Goal: Information Seeking & Learning: Learn about a topic

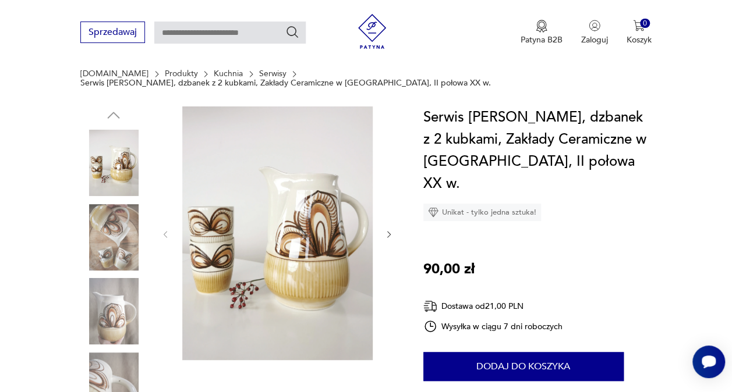
scroll to position [93, 0]
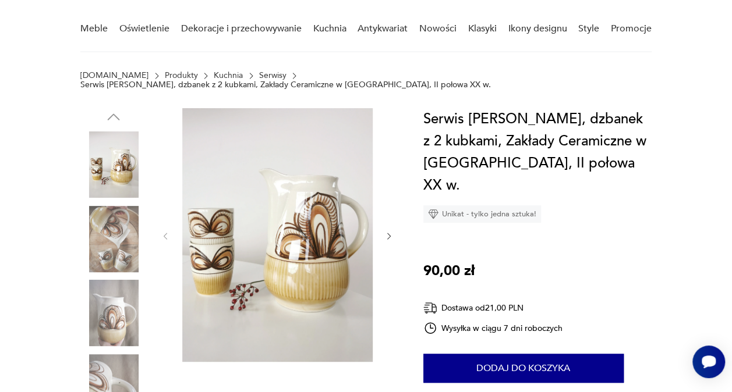
click at [388, 232] on icon "button" at bounding box center [388, 236] width 9 height 9
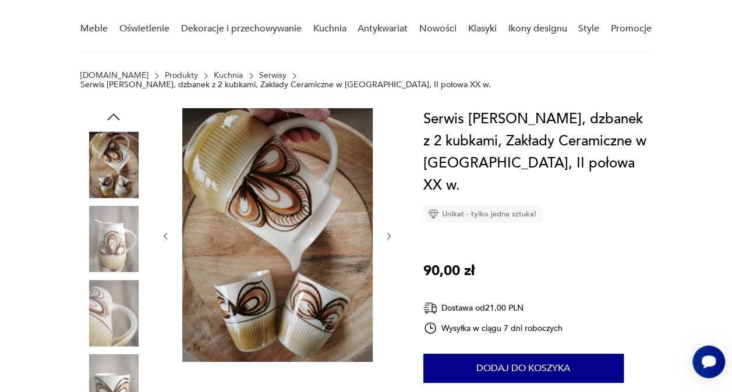
click at [388, 232] on icon "button" at bounding box center [388, 236] width 9 height 9
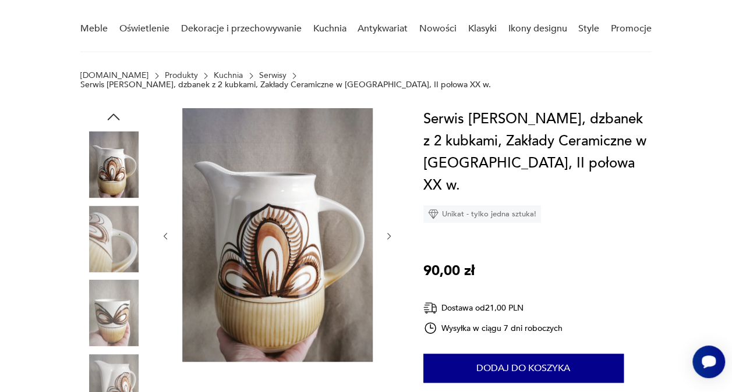
click at [388, 232] on icon "button" at bounding box center [388, 236] width 9 height 9
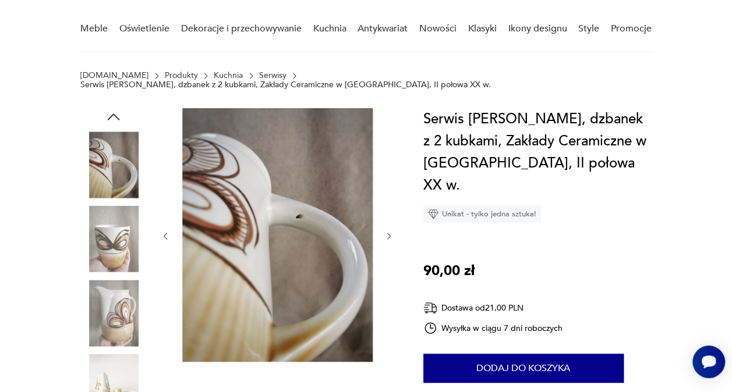
click at [388, 232] on icon "button" at bounding box center [388, 236] width 9 height 9
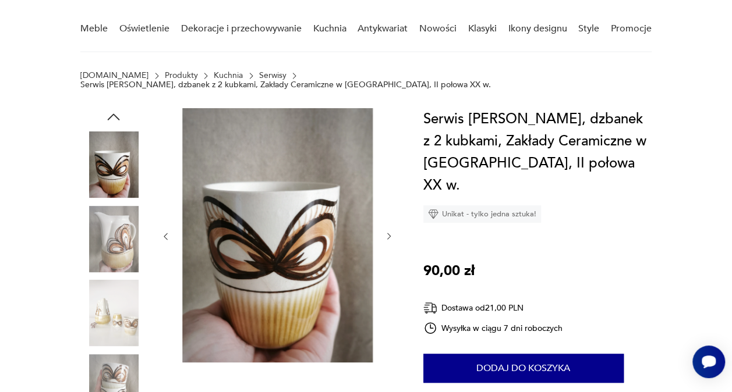
click at [388, 232] on icon "button" at bounding box center [388, 236] width 9 height 9
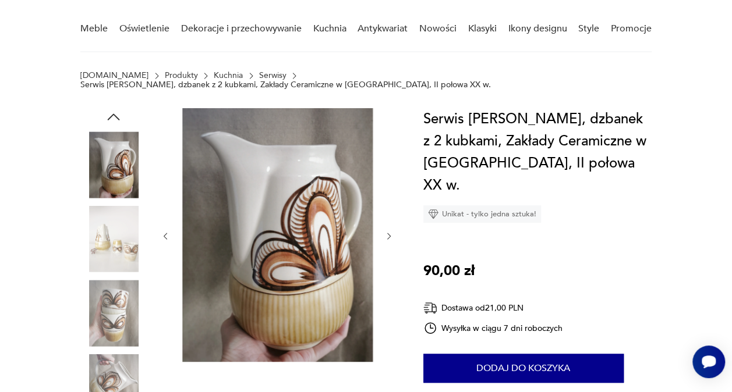
click at [388, 232] on icon "button" at bounding box center [388, 236] width 9 height 9
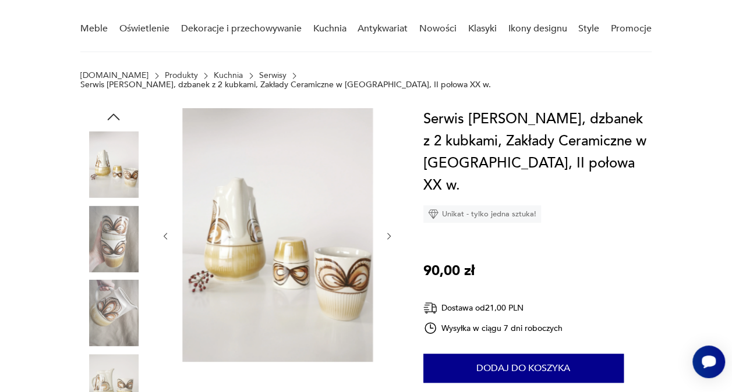
click at [388, 232] on icon "button" at bounding box center [388, 236] width 9 height 9
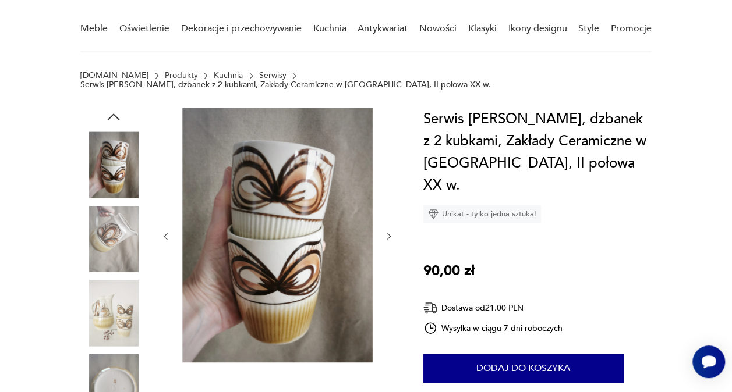
click at [388, 232] on icon "button" at bounding box center [388, 236] width 9 height 9
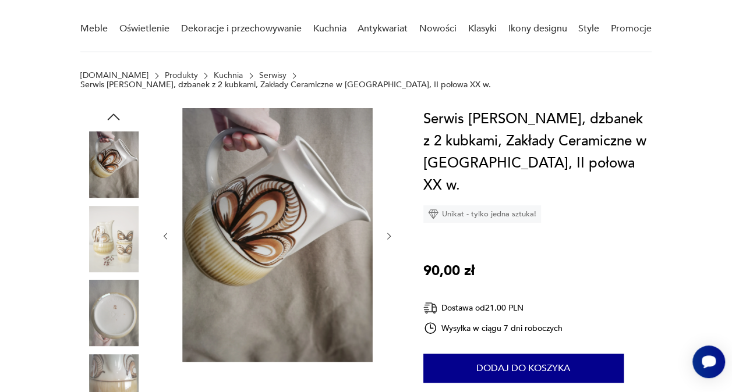
click at [388, 232] on icon "button" at bounding box center [388, 236] width 9 height 9
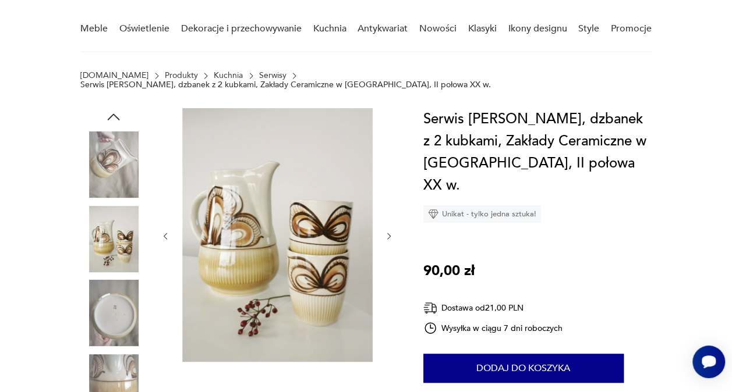
click at [388, 232] on icon "button" at bounding box center [388, 236] width 9 height 9
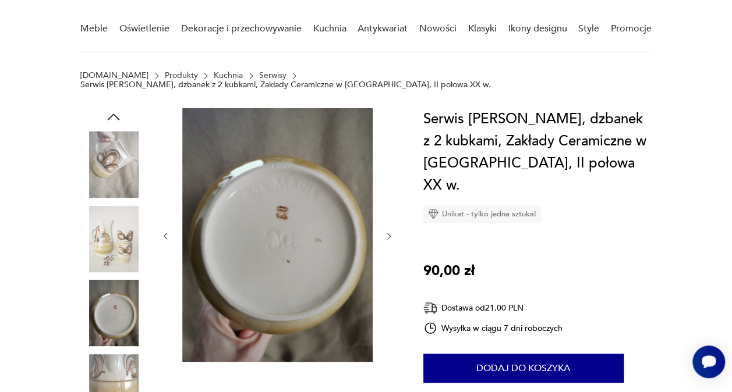
click at [388, 232] on icon "button" at bounding box center [388, 236] width 9 height 9
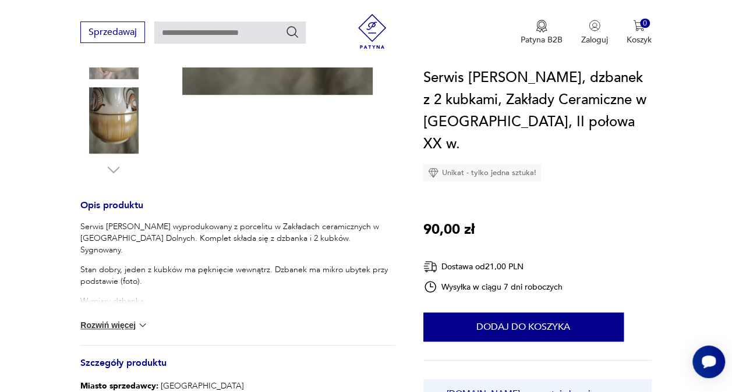
scroll to position [434, 0]
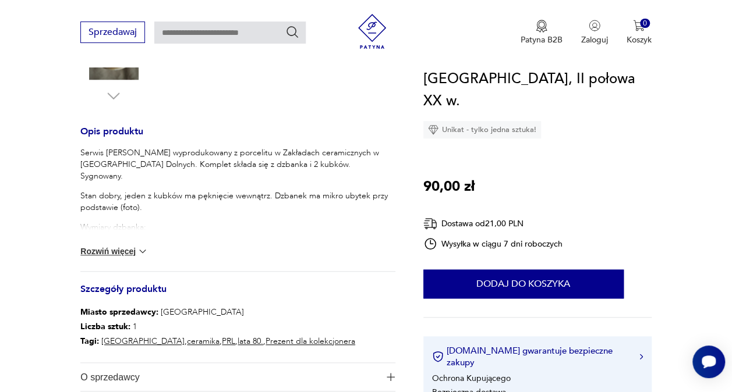
click at [128, 246] on button "Rozwiń więcej" at bounding box center [114, 252] width 68 height 12
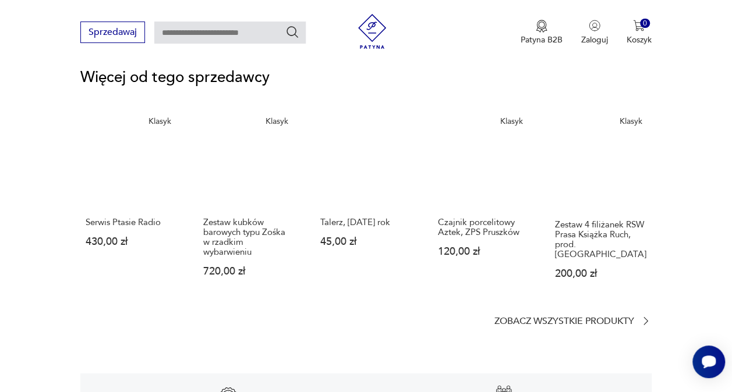
scroll to position [1554, 0]
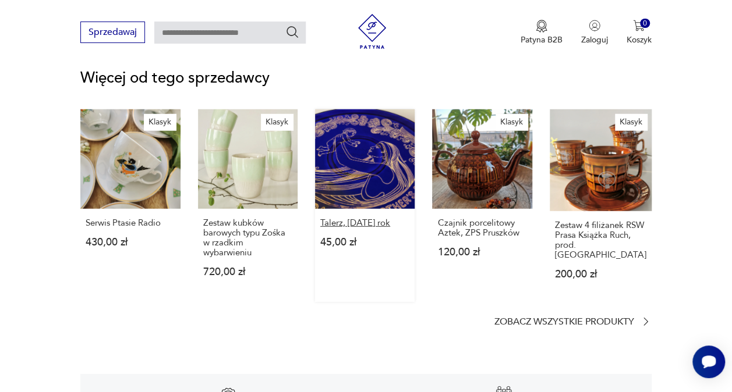
click at [368, 218] on p "Talerz, [DATE] rok" at bounding box center [364, 223] width 89 height 10
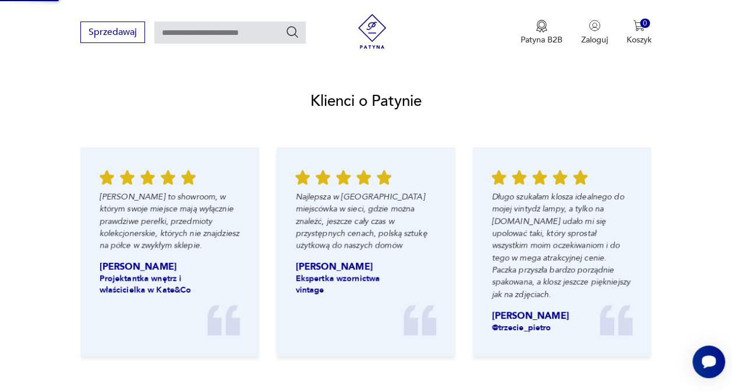
scroll to position [777, 0]
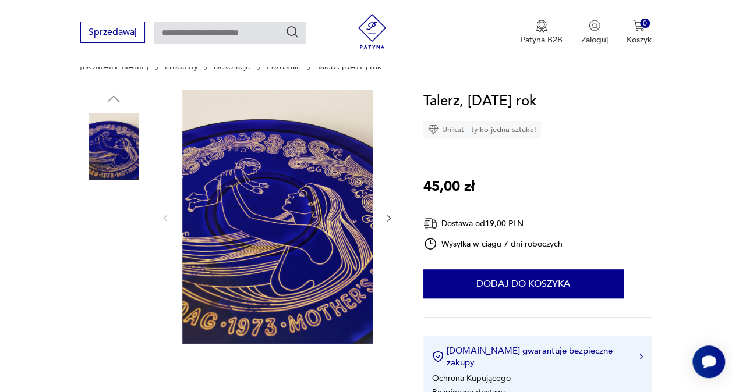
scroll to position [102, 0]
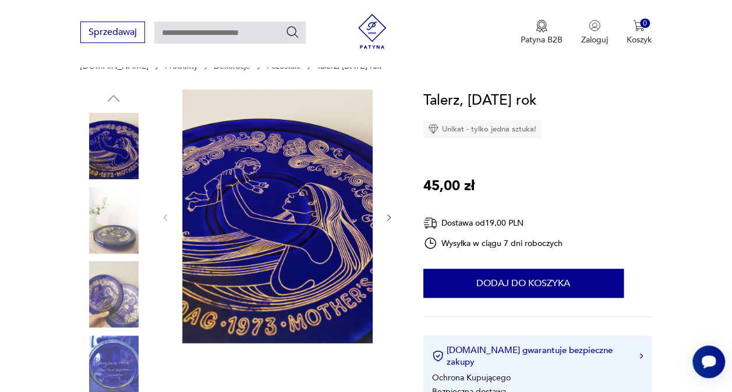
click at [112, 233] on img at bounding box center [113, 221] width 66 height 66
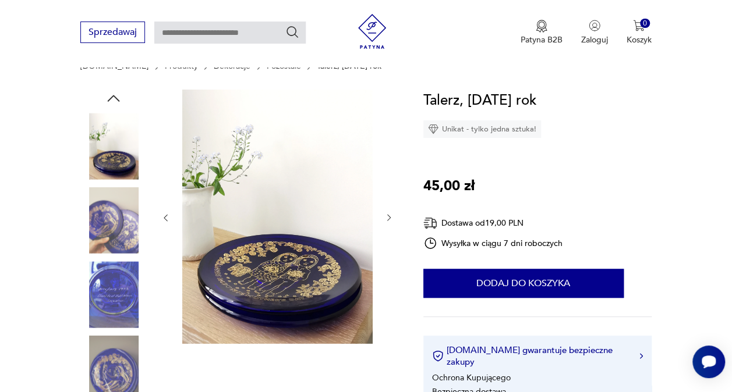
click at [111, 288] on img at bounding box center [113, 294] width 66 height 66
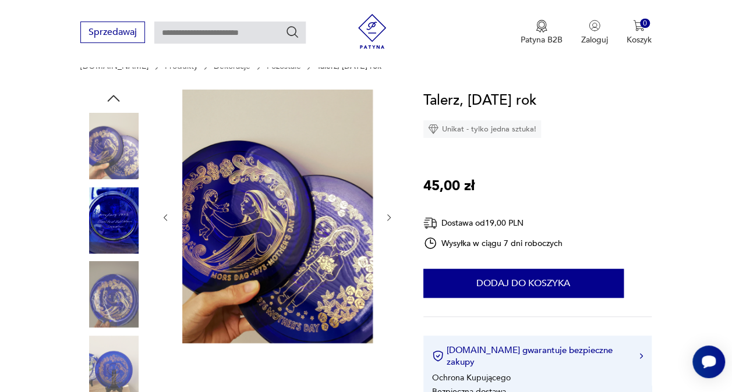
scroll to position [197, 0]
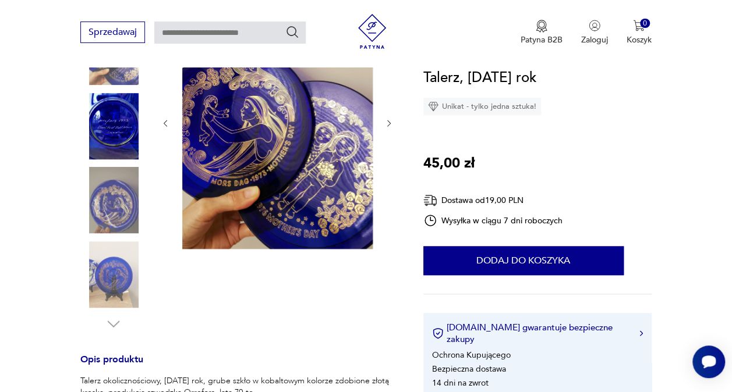
click at [98, 203] on img at bounding box center [113, 200] width 66 height 66
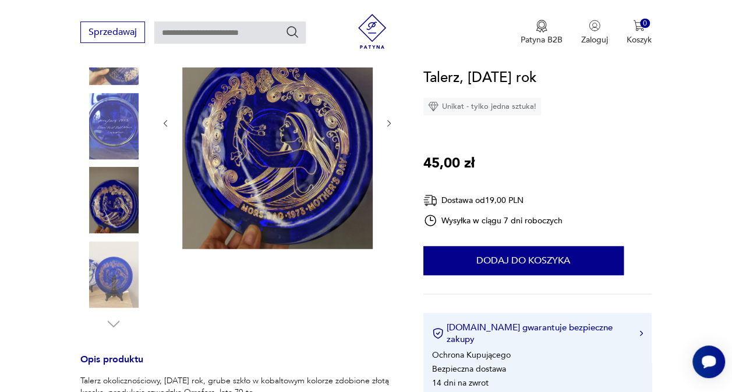
click at [105, 279] on img at bounding box center [113, 275] width 66 height 66
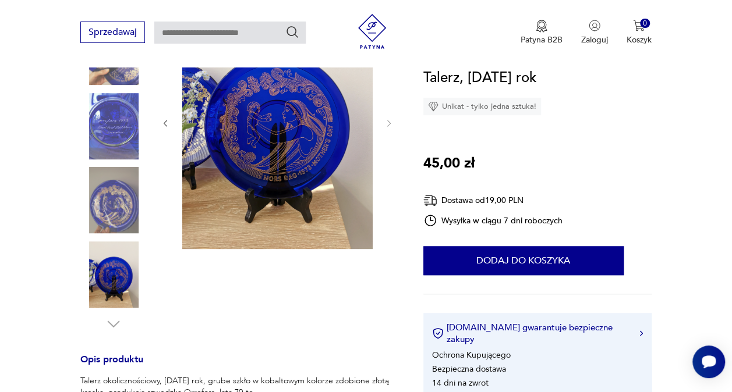
scroll to position [0, 0]
